Goal: Check status: Check status

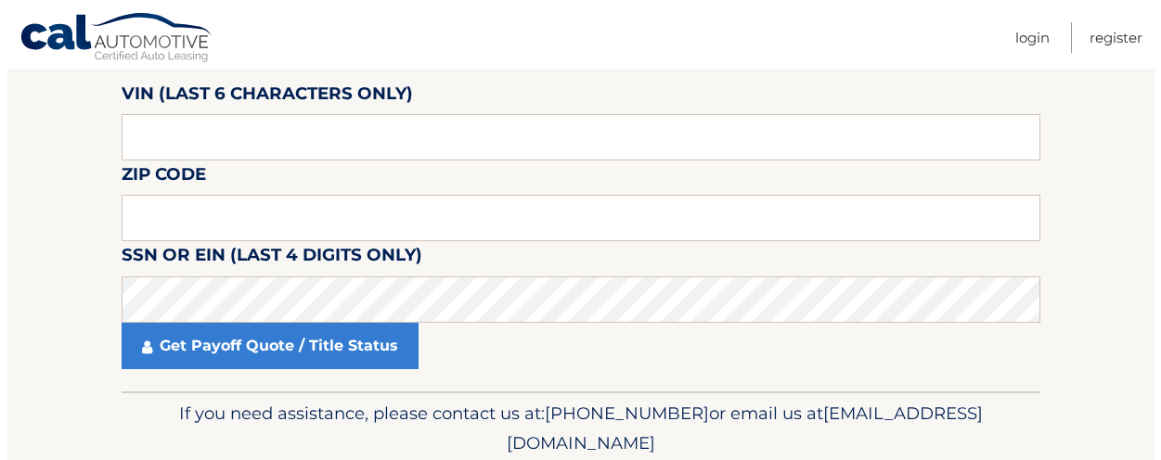
scroll to position [218, 0]
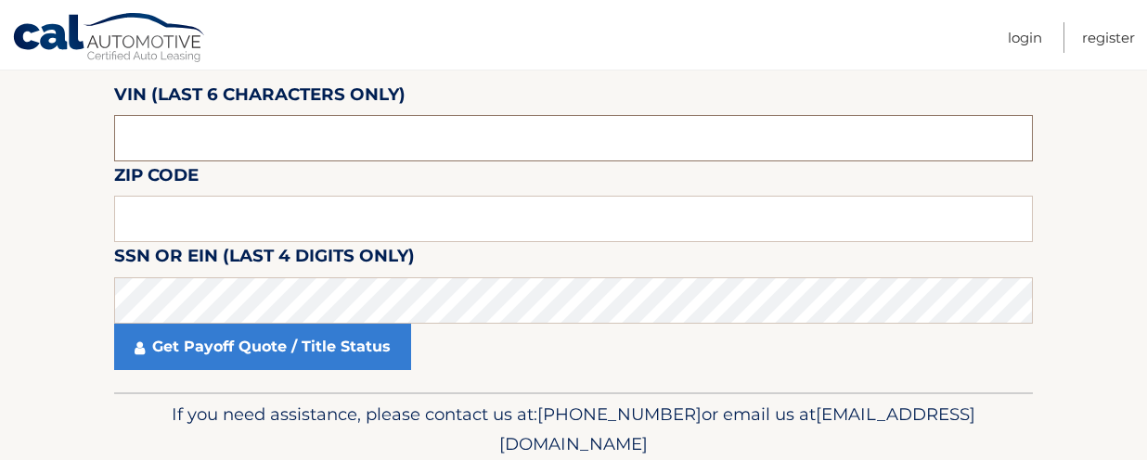
click at [317, 134] on input "text" at bounding box center [573, 138] width 919 height 46
paste input "066148"
type input "066148"
click at [179, 227] on input "text" at bounding box center [573, 219] width 919 height 46
type input "11518"
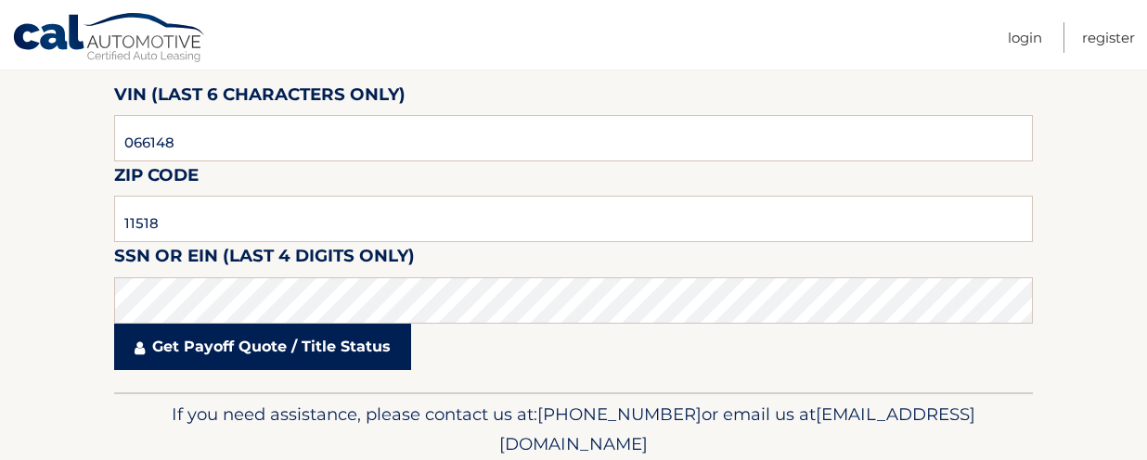
click at [362, 362] on link "Get Payoff Quote / Title Status" at bounding box center [262, 347] width 297 height 46
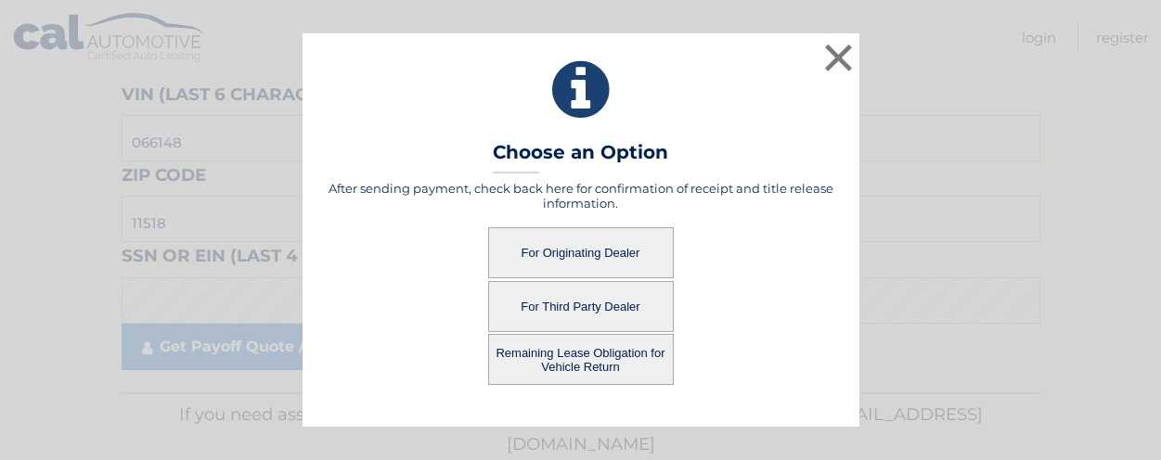
click at [615, 251] on button "For Originating Dealer" at bounding box center [581, 252] width 186 height 51
click at [605, 251] on button "For Originating Dealer" at bounding box center [581, 252] width 186 height 51
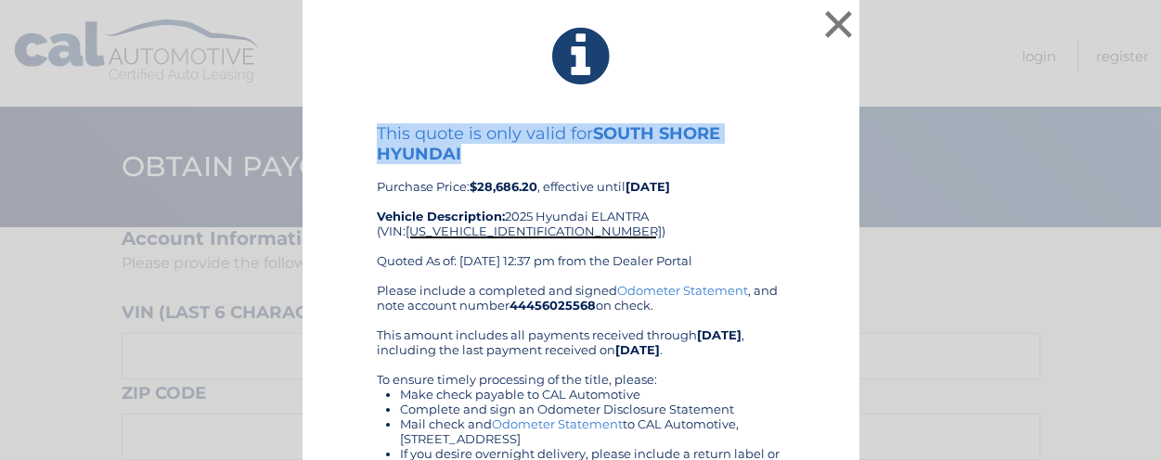
drag, startPoint x: 324, startPoint y: 28, endPoint x: 467, endPoint y: 160, distance: 194.4
click at [467, 160] on div "× This quote is only valid for SOUTH SHORE HYUNDAI Purchase Price: $28,686.20 ,…" at bounding box center [580, 324] width 557 height 648
click at [330, 36] on icon at bounding box center [581, 56] width 510 height 67
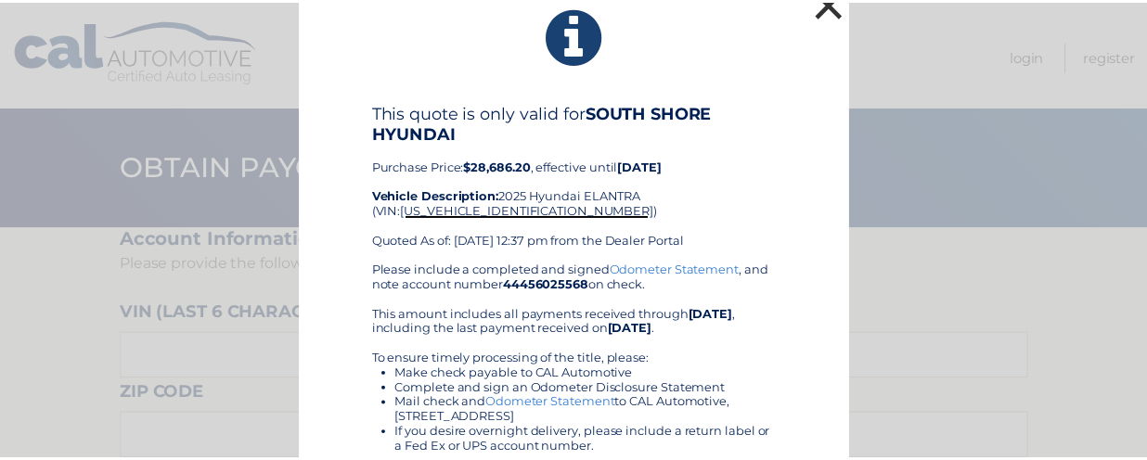
scroll to position [11, 0]
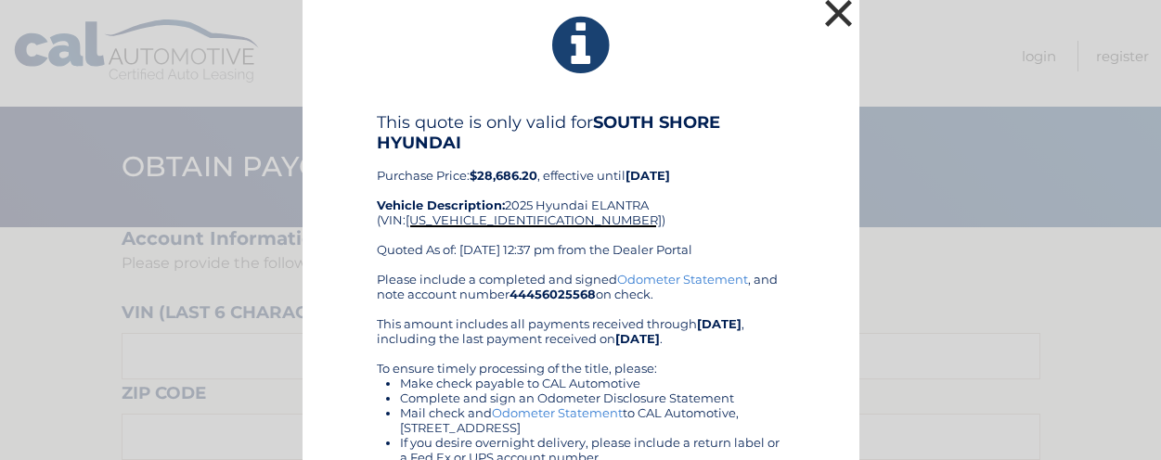
click at [827, 24] on button "×" at bounding box center [838, 12] width 37 height 37
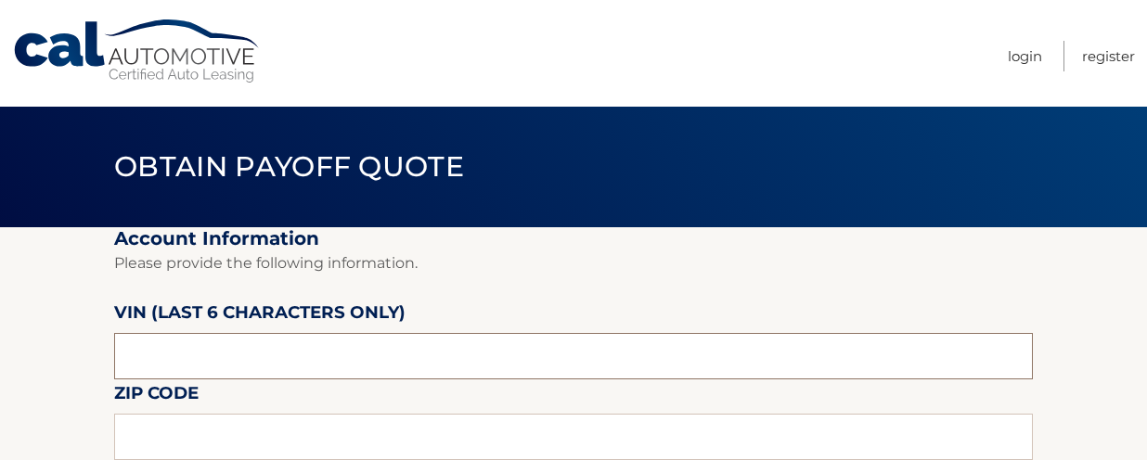
click at [362, 352] on input "text" at bounding box center [573, 356] width 919 height 46
paste input "066148"
type input "066148"
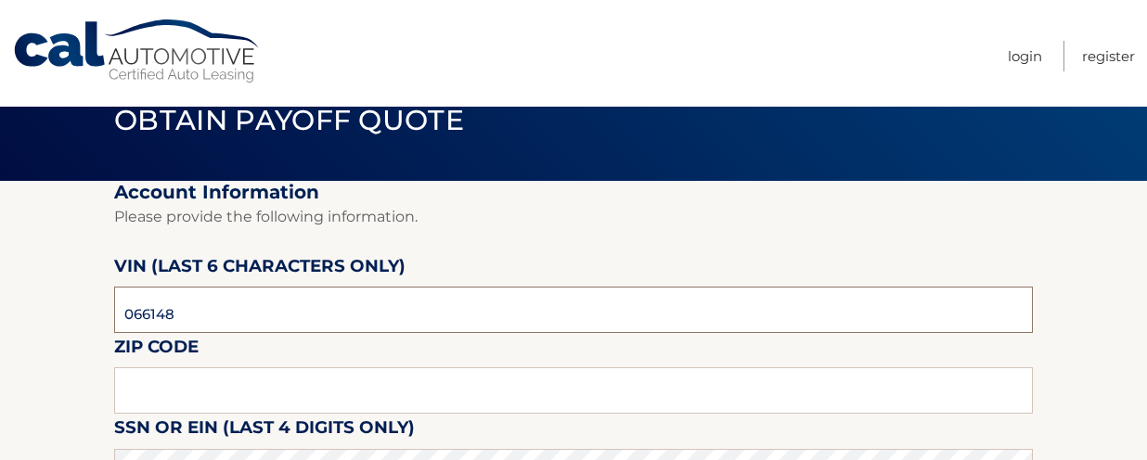
scroll to position [76, 0]
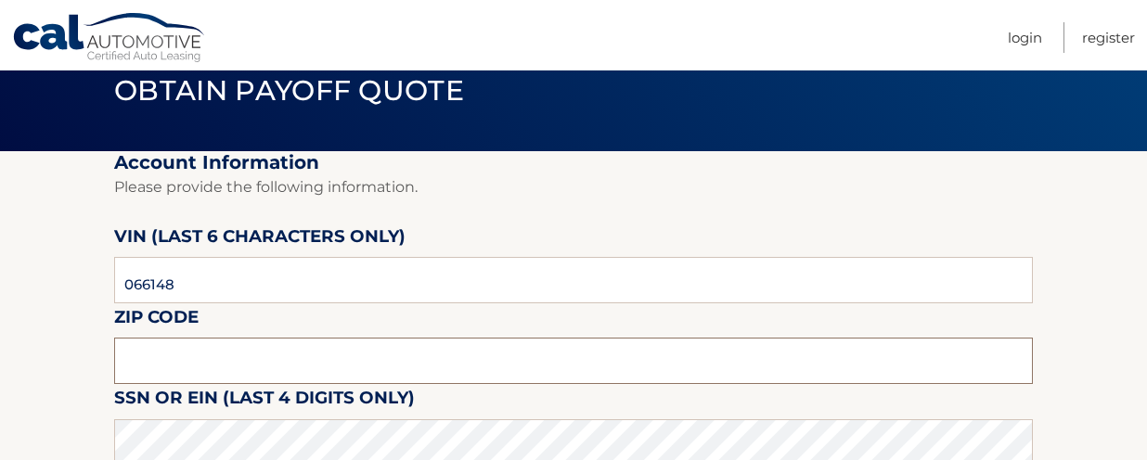
click at [252, 367] on input "text" at bounding box center [573, 361] width 919 height 46
type input "11518"
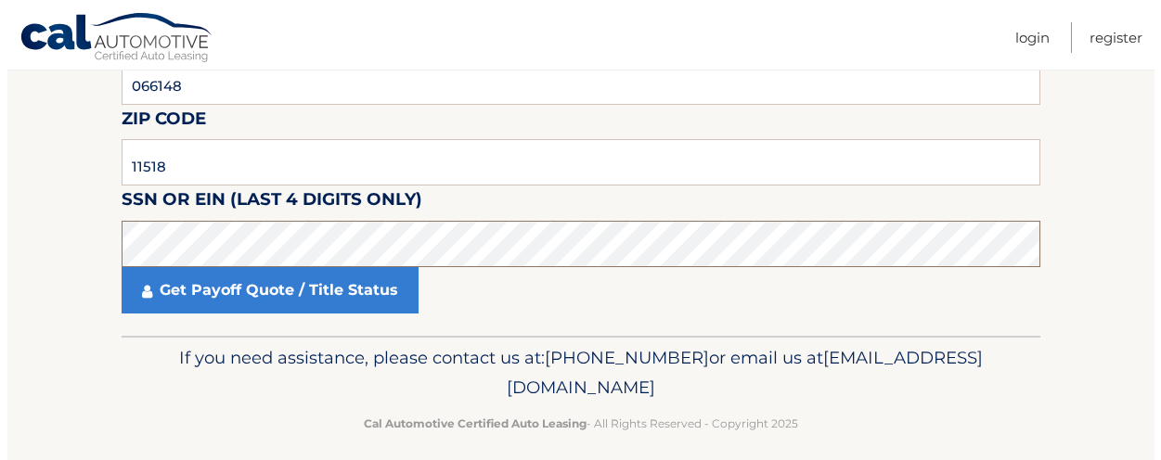
scroll to position [291, 0]
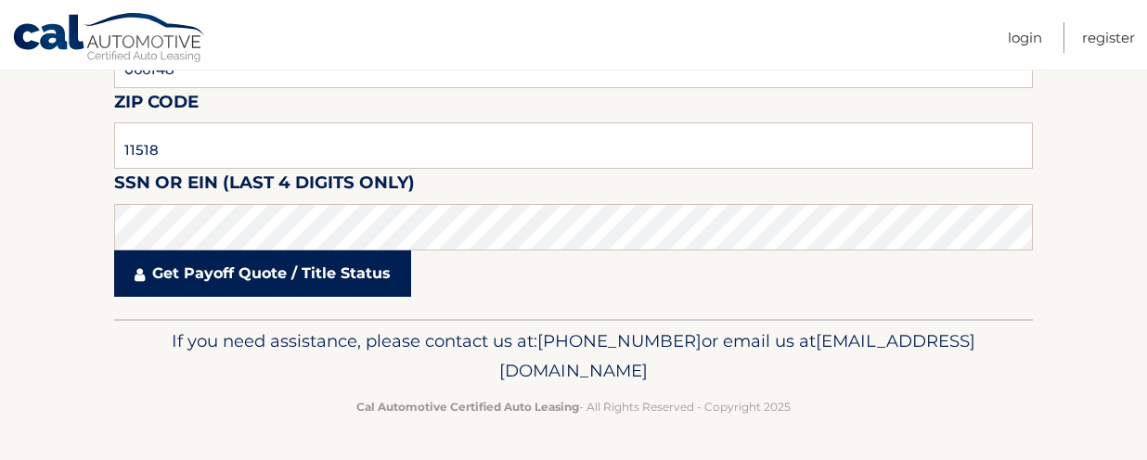
click at [367, 289] on link "Get Payoff Quote / Title Status" at bounding box center [262, 274] width 297 height 46
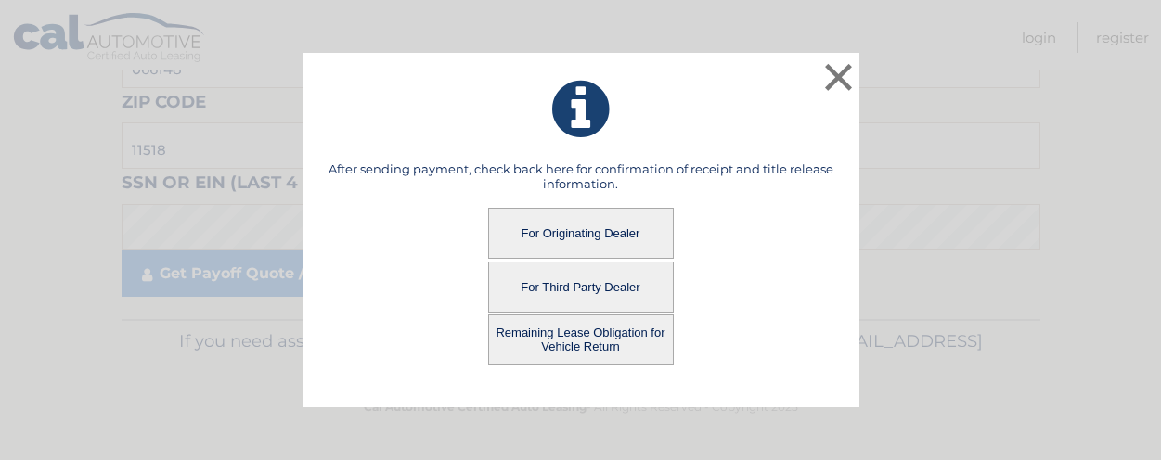
click at [605, 302] on button "For Third Party Dealer" at bounding box center [581, 287] width 186 height 51
click at [592, 289] on button "For Third Party Dealer" at bounding box center [581, 287] width 186 height 51
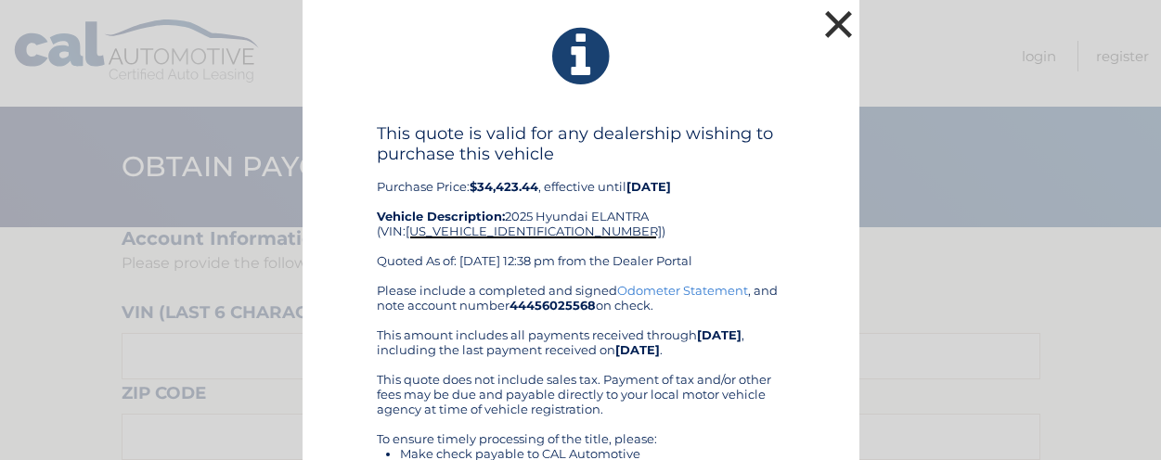
click at [833, 27] on button "×" at bounding box center [838, 24] width 37 height 37
